Goal: Check status: Check status

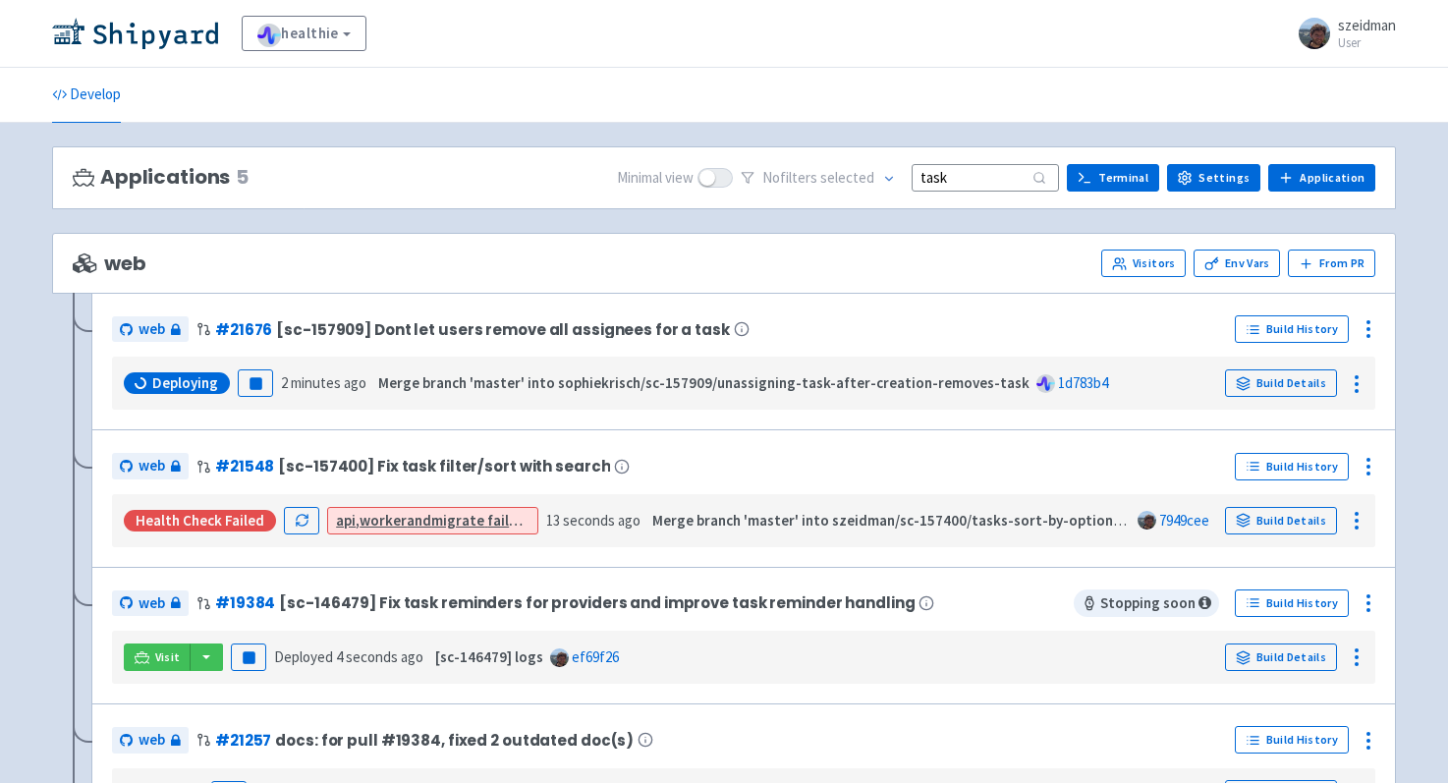
click at [948, 178] on input "task" at bounding box center [985, 177] width 147 height 27
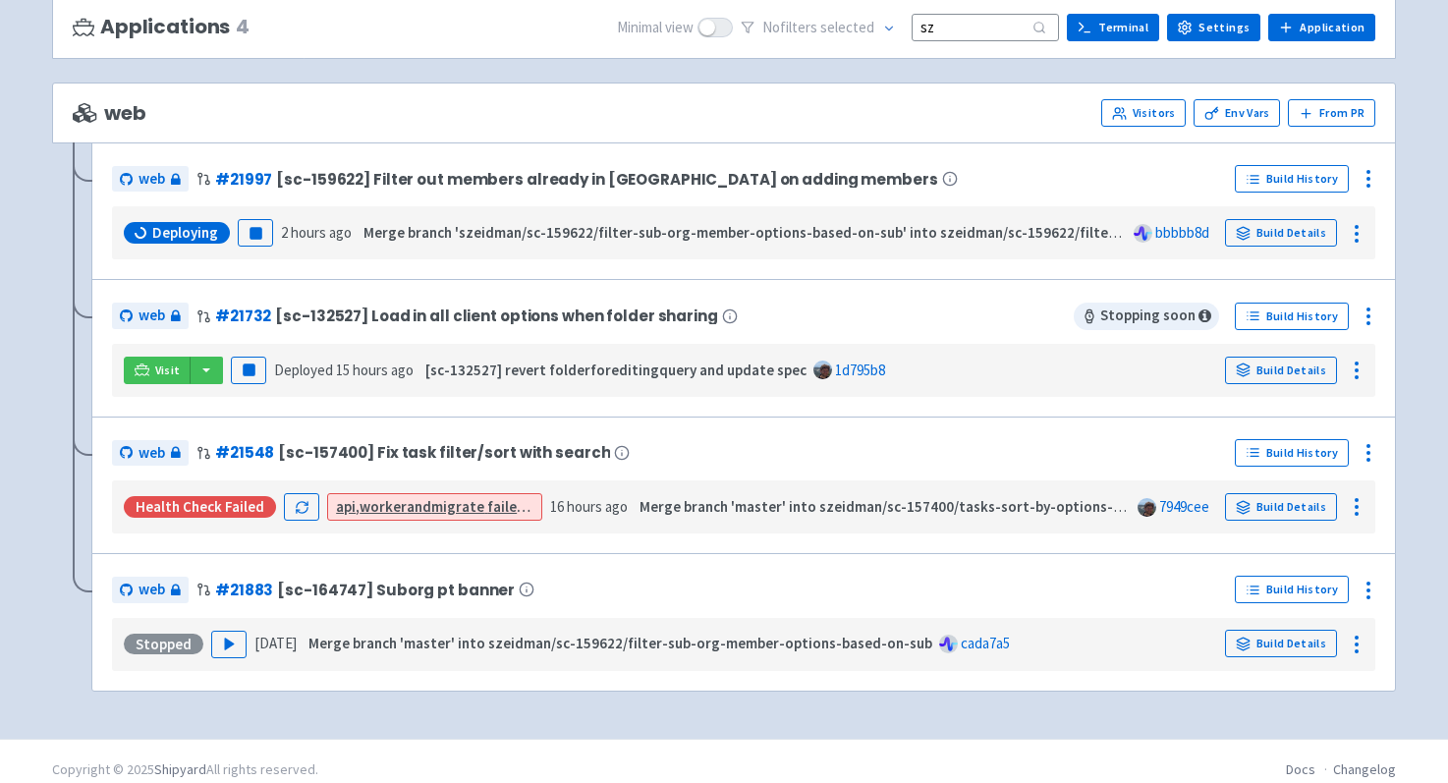
scroll to position [152, 0]
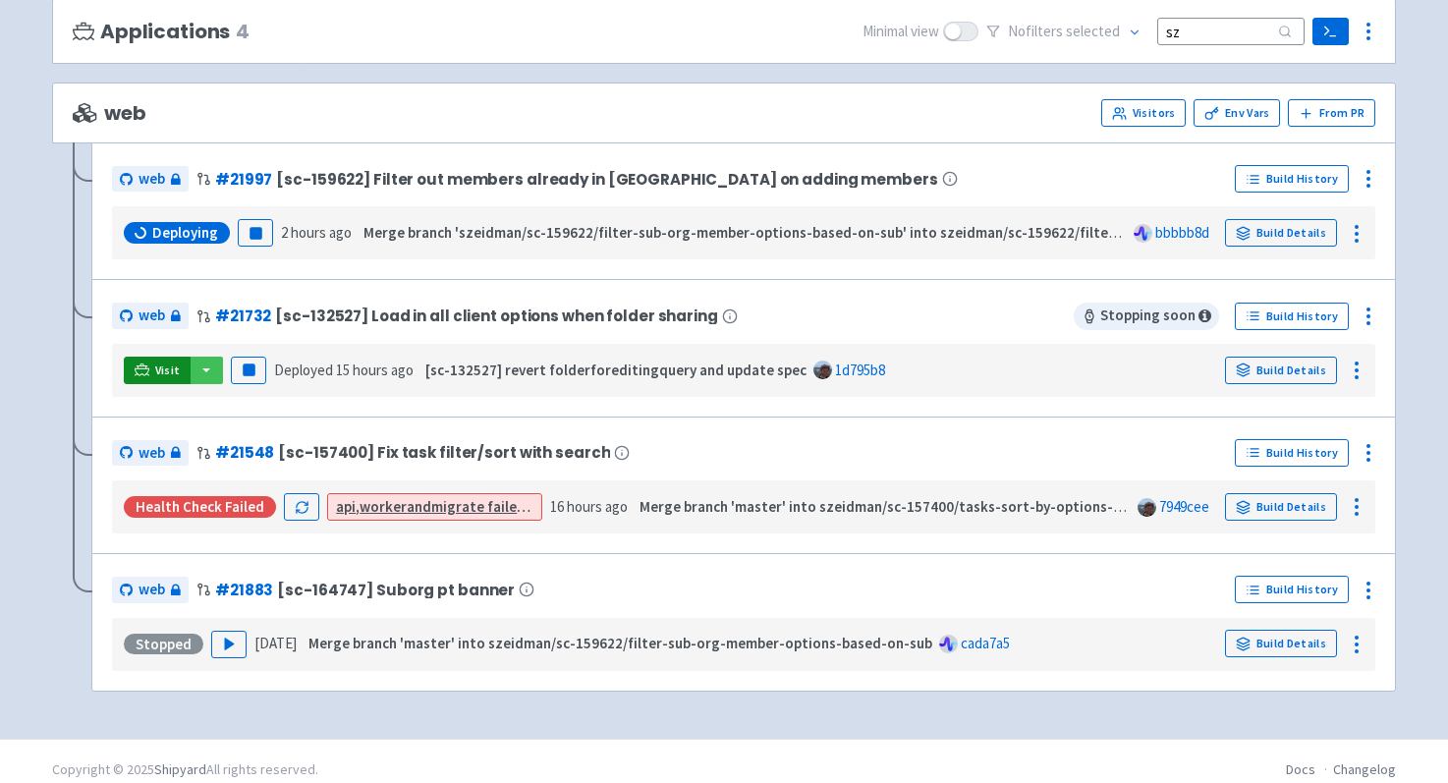
type input "sz"
click at [163, 362] on span "Visit" at bounding box center [168, 370] width 26 height 16
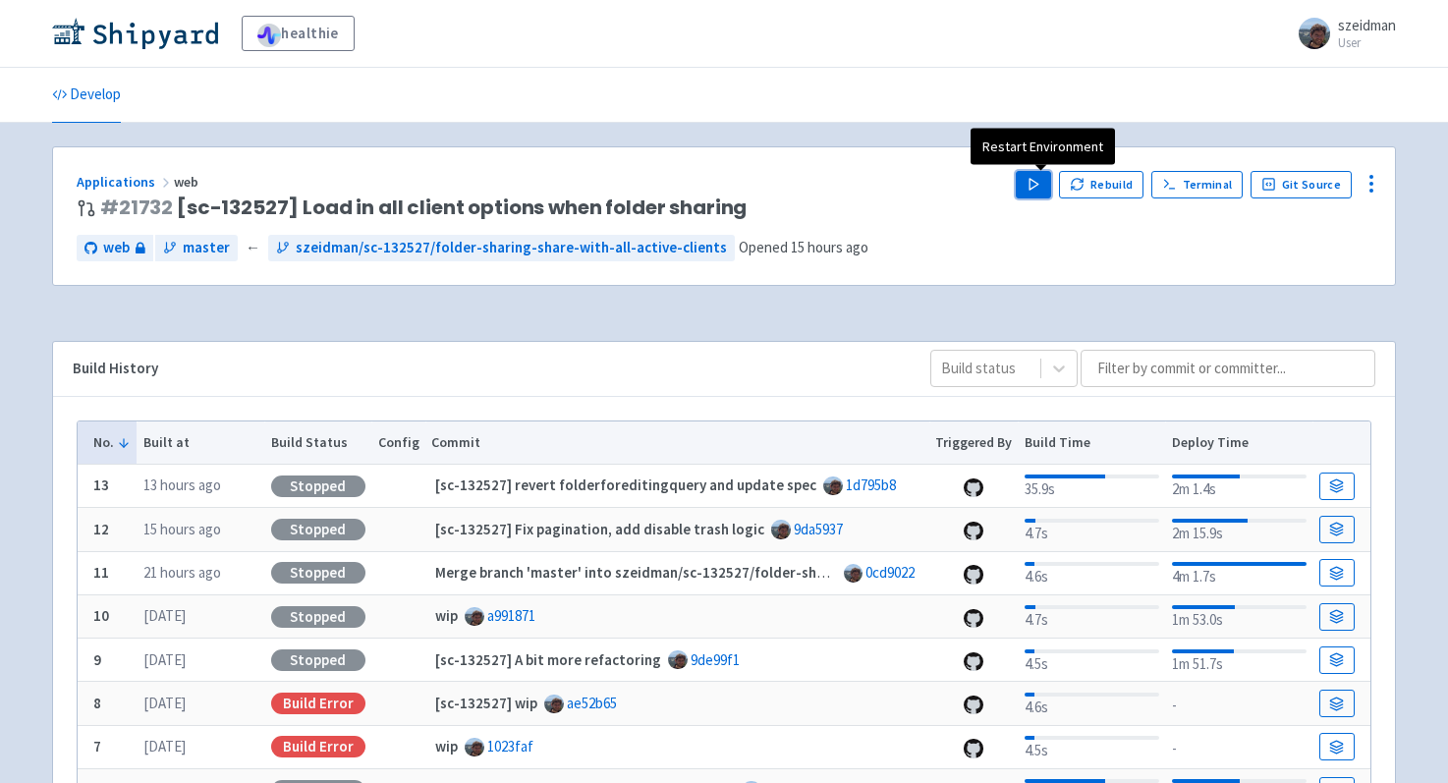
click at [1041, 178] on icon "button" at bounding box center [1034, 184] width 15 height 15
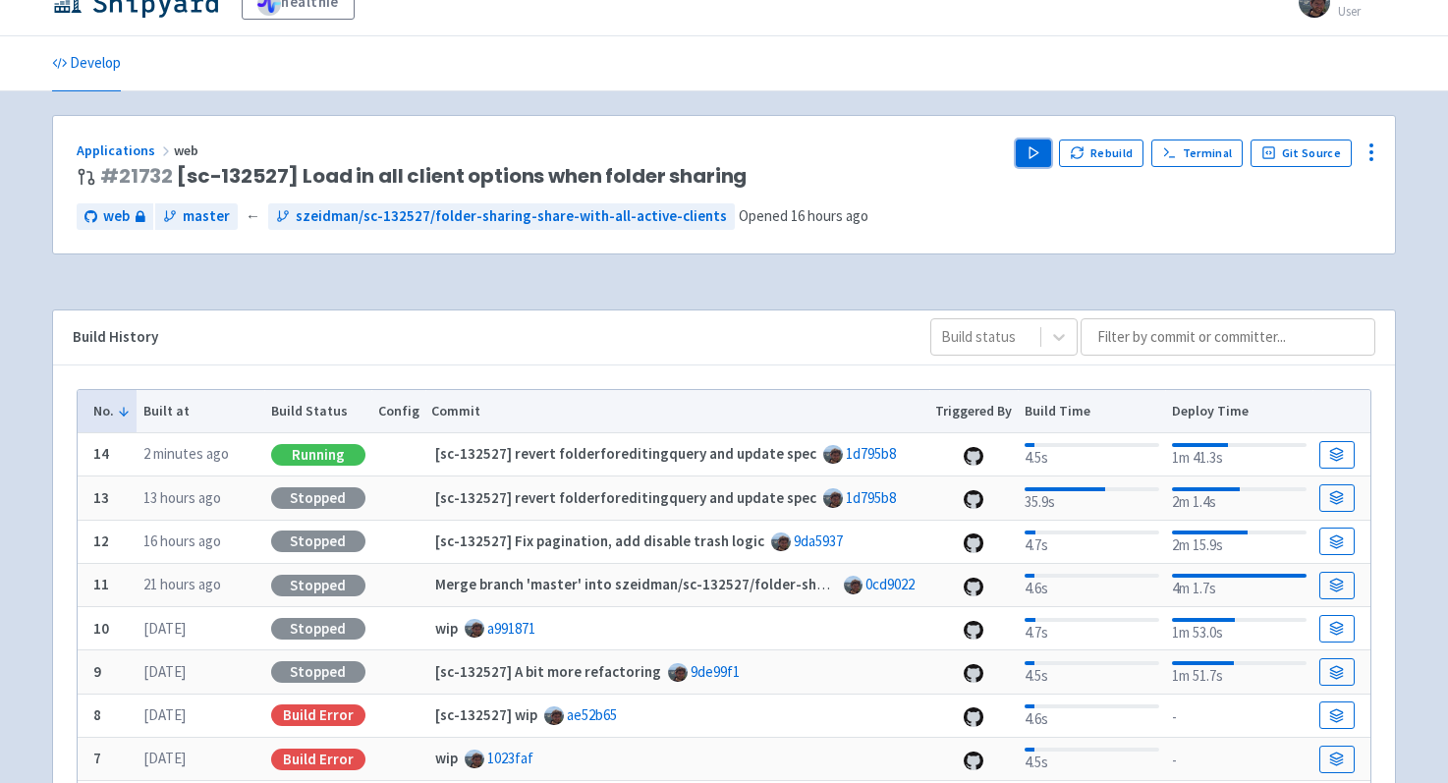
scroll to position [44, 0]
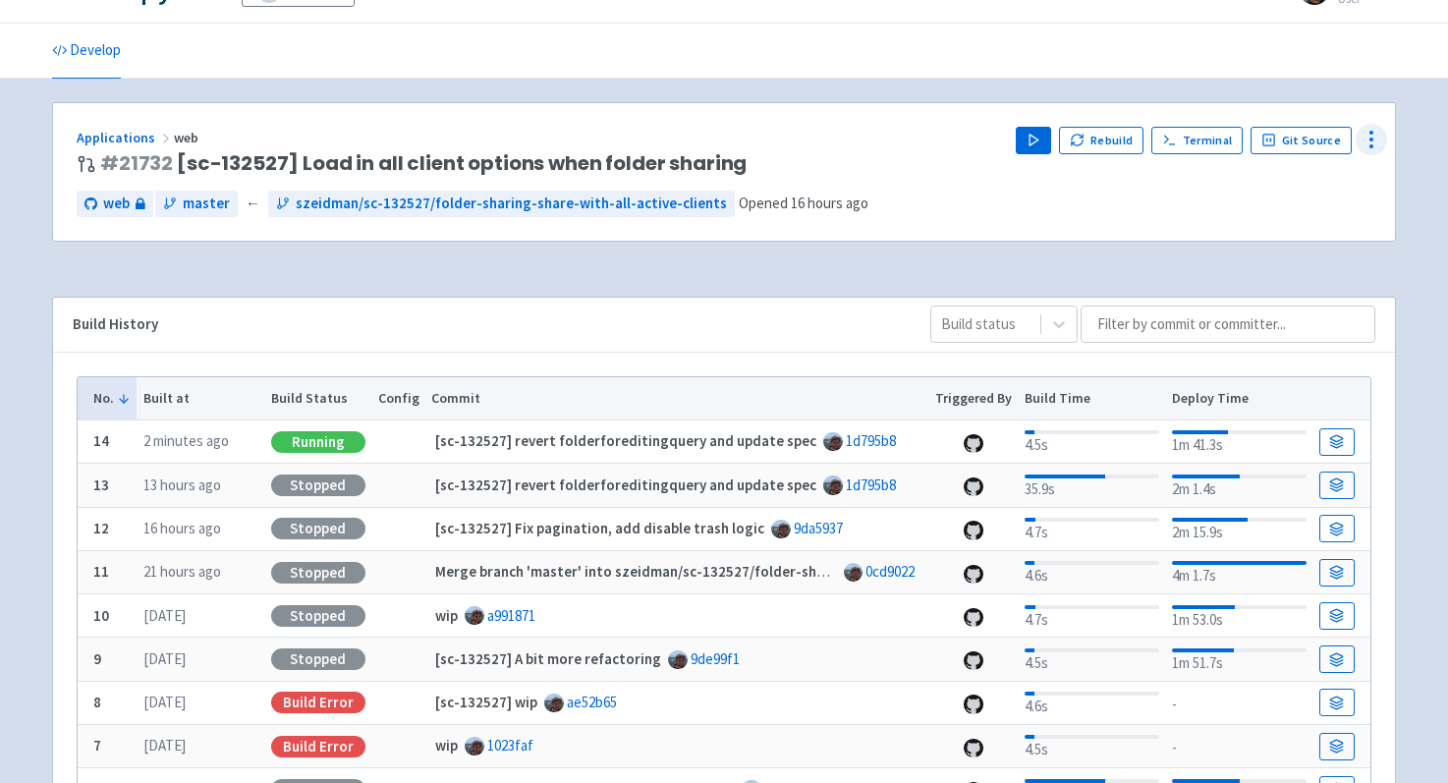
click at [1379, 135] on icon at bounding box center [1372, 140] width 24 height 24
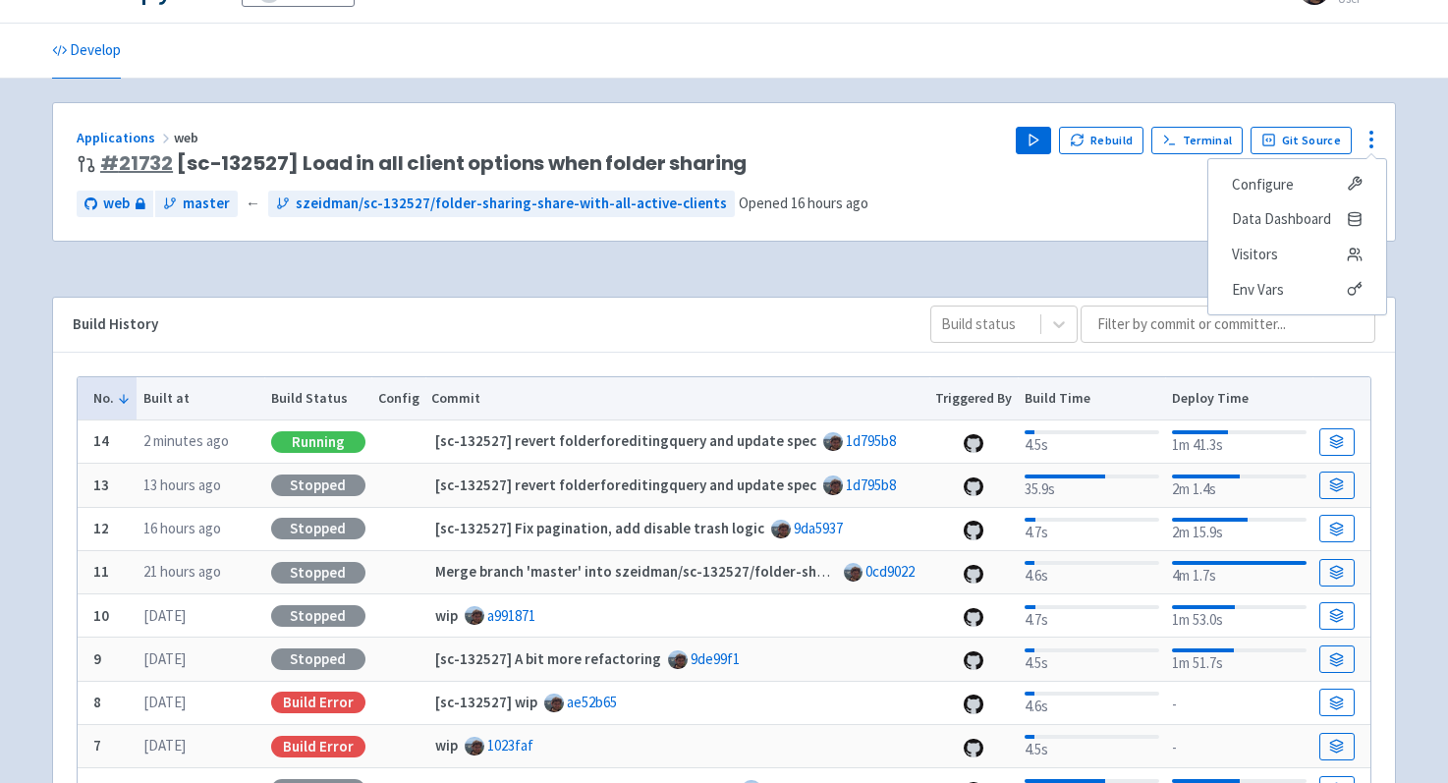
click at [136, 162] on link "# 21732" at bounding box center [136, 163] width 73 height 28
